Goal: Information Seeking & Learning: Learn about a topic

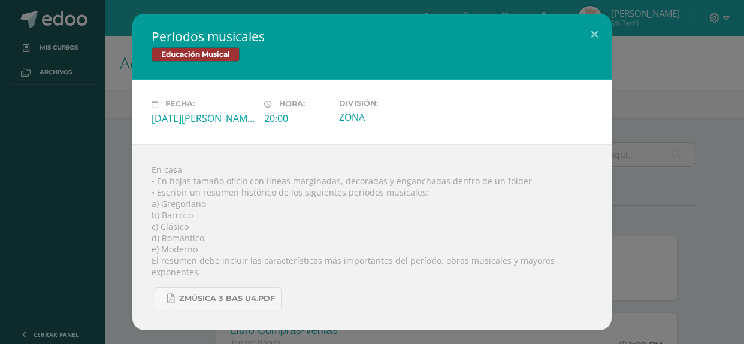
click at [599, 35] on button at bounding box center [595, 34] width 34 height 41
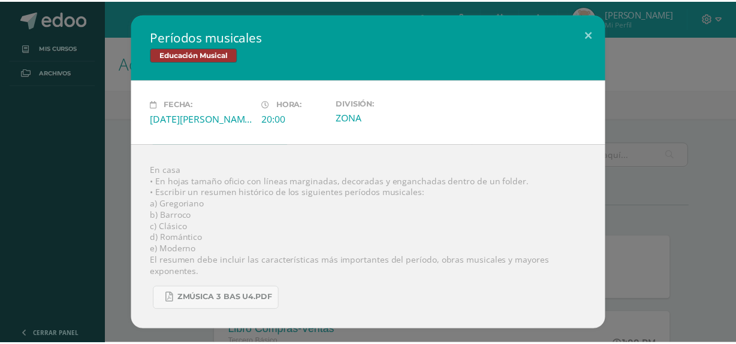
scroll to position [480, 0]
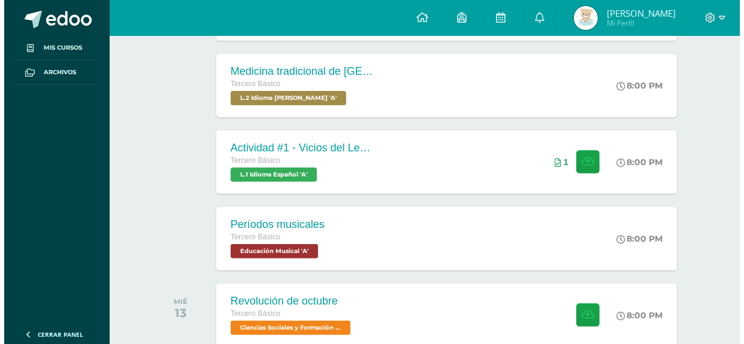
scroll to position [337, 0]
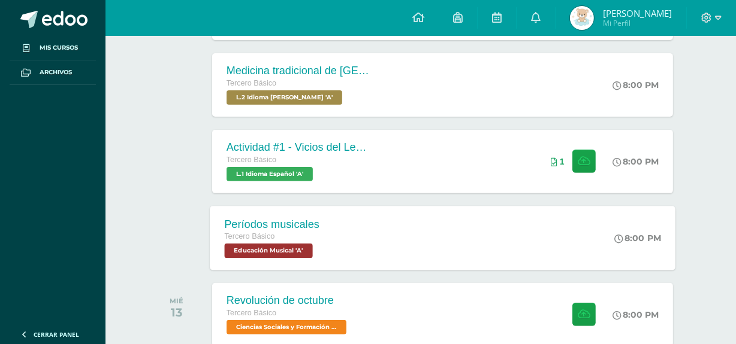
click at [436, 243] on div "Períodos musicales Tercero Básico Educación Musical 'A' 8:00 PM Períodos musica…" at bounding box center [443, 238] width 466 height 64
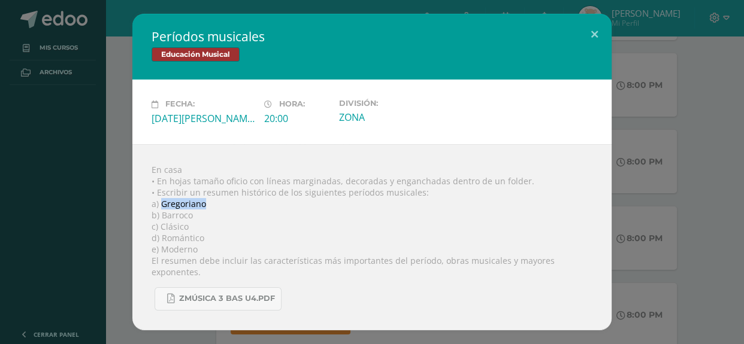
drag, startPoint x: 204, startPoint y: 209, endPoint x: 161, endPoint y: 213, distance: 43.3
click at [161, 213] on div "En casa • En hojas tamaño oficio con líneas marginadas, decoradas y enganchadas…" at bounding box center [371, 237] width 479 height 186
copy div "Gregoriano"
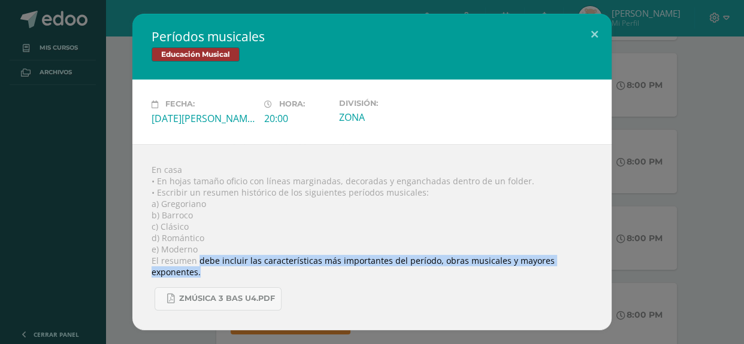
drag, startPoint x: 198, startPoint y: 266, endPoint x: 592, endPoint y: 264, distance: 393.6
click at [592, 264] on div "En casa • En hojas tamaño oficio con líneas marginadas, decoradas y enganchadas…" at bounding box center [371, 237] width 479 height 186
copy div "debe incluir las características más importantes del período, obras musicales y…"
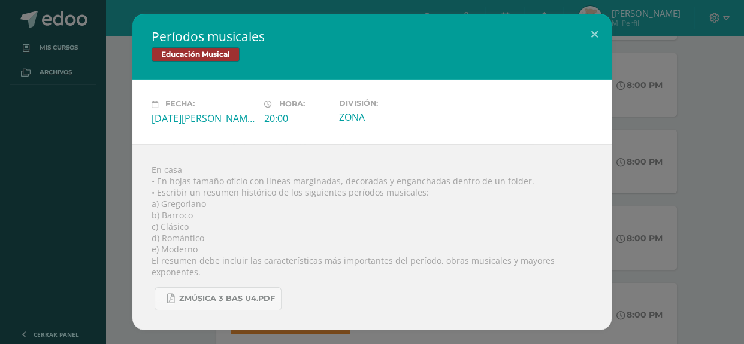
click at [339, 155] on div "En casa • En hojas tamaño oficio con líneas marginadas, decoradas y enganchadas…" at bounding box center [371, 237] width 479 height 186
drag, startPoint x: 204, startPoint y: 210, endPoint x: 162, endPoint y: 210, distance: 41.3
click at [162, 210] on div "En casa • En hojas tamaño oficio con líneas marginadas, decoradas y enganchadas…" at bounding box center [371, 237] width 479 height 186
copy div "Gregoriano"
click at [252, 214] on div "En casa • En hojas tamaño oficio con líneas marginadas, decoradas y enganchadas…" at bounding box center [371, 237] width 479 height 186
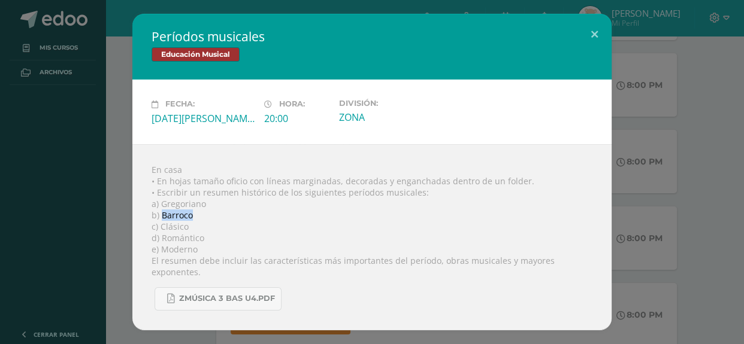
drag, startPoint x: 191, startPoint y: 222, endPoint x: 162, endPoint y: 222, distance: 28.8
click at [162, 222] on div "En casa • En hojas tamaño oficio con líneas marginadas, decoradas y enganchadas…" at bounding box center [371, 237] width 479 height 186
copy div "Barroco"
click at [226, 214] on div "En casa • En hojas tamaño oficio con líneas marginadas, decoradas y enganchadas…" at bounding box center [371, 237] width 479 height 186
drag, startPoint x: 186, startPoint y: 230, endPoint x: 161, endPoint y: 231, distance: 24.6
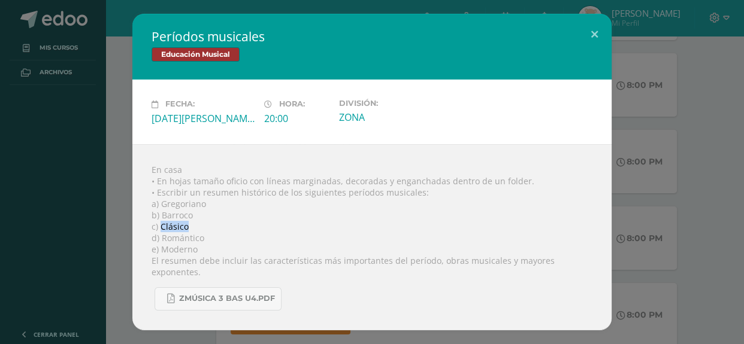
click at [161, 231] on div "En casa • En hojas tamaño oficio con líneas marginadas, decoradas y enganchadas…" at bounding box center [371, 237] width 479 height 186
copy div "Clásico"
click at [258, 232] on div "En casa • En hojas tamaño oficio con líneas marginadas, decoradas y enganchadas…" at bounding box center [371, 237] width 479 height 186
drag, startPoint x: 203, startPoint y: 244, endPoint x: 162, endPoint y: 246, distance: 40.8
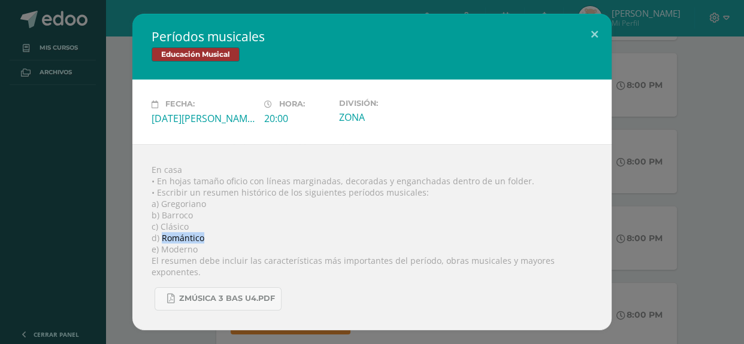
click at [162, 246] on div "En casa • En hojas tamaño oficio con líneas marginadas, decoradas y enganchadas…" at bounding box center [371, 237] width 479 height 186
copy div "Romántico"
click at [317, 183] on div "En casa • En hojas tamaño oficio con líneas marginadas, decoradas y enganchadas…" at bounding box center [371, 237] width 479 height 186
drag, startPoint x: 195, startPoint y: 257, endPoint x: 162, endPoint y: 257, distance: 33.6
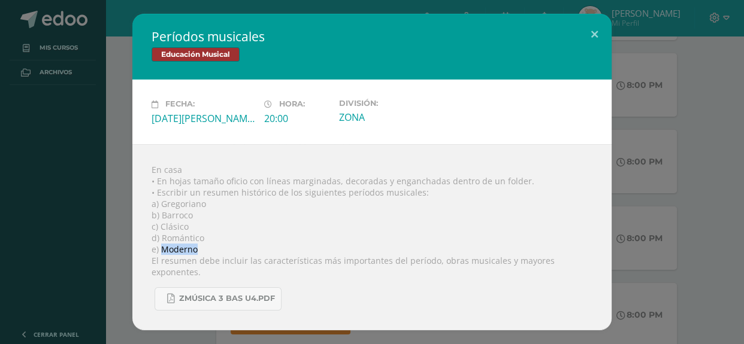
click at [162, 257] on div "En casa • En hojas tamaño oficio con líneas marginadas, decoradas y enganchadas…" at bounding box center [371, 237] width 479 height 186
copy div "Moderno"
click at [347, 138] on div "Fecha: Martes 12 de Agosto Hora: 20:00 División: ZONA" at bounding box center [371, 112] width 479 height 64
drag, startPoint x: 261, startPoint y: 41, endPoint x: 197, endPoint y: 40, distance: 63.5
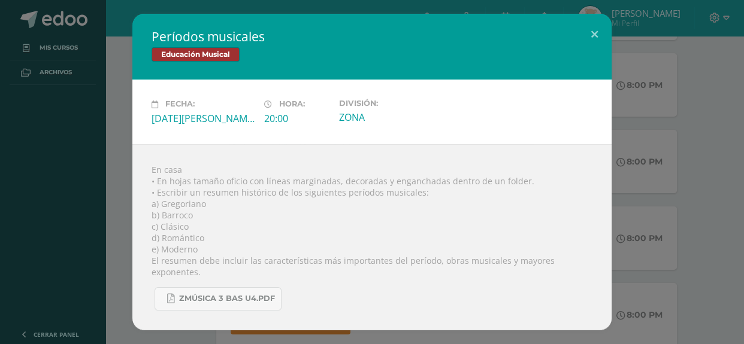
click at [197, 40] on h2 "Períodos musicales" at bounding box center [372, 36] width 441 height 17
drag, startPoint x: 339, startPoint y: 198, endPoint x: 415, endPoint y: 203, distance: 76.3
click at [415, 203] on div "En casa • En hojas tamaño oficio con líneas marginadas, decoradas y enganchadas…" at bounding box center [371, 237] width 479 height 186
